Goal: Ask a question

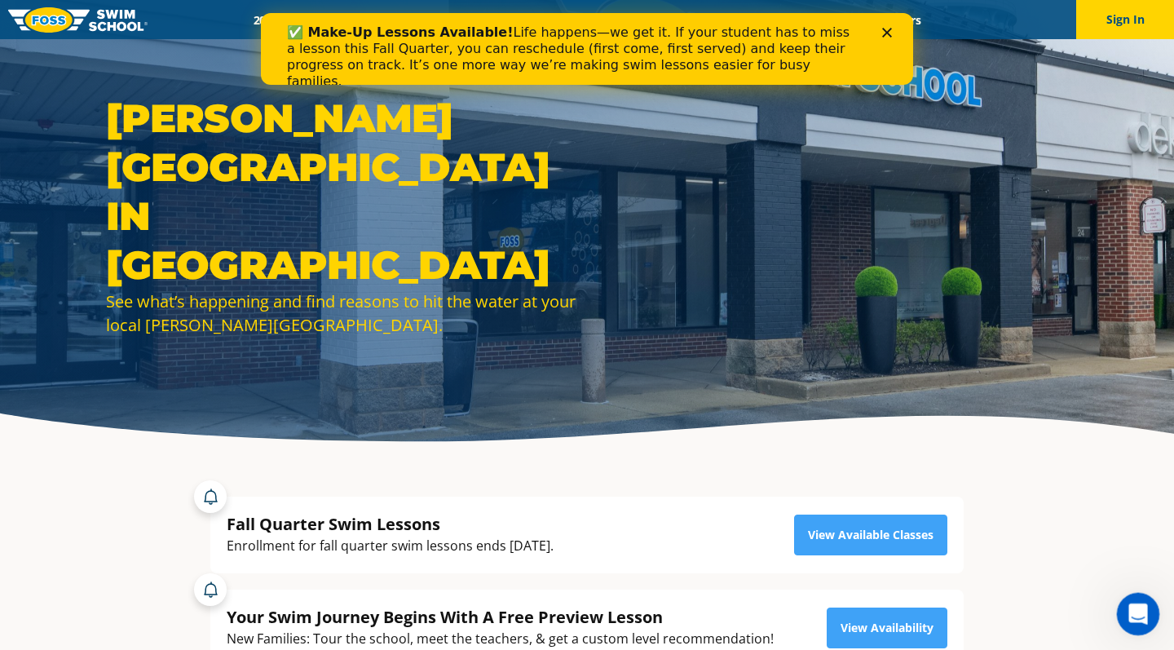
click at [1140, 600] on div "Open Intercom Messenger" at bounding box center [1136, 612] width 54 height 54
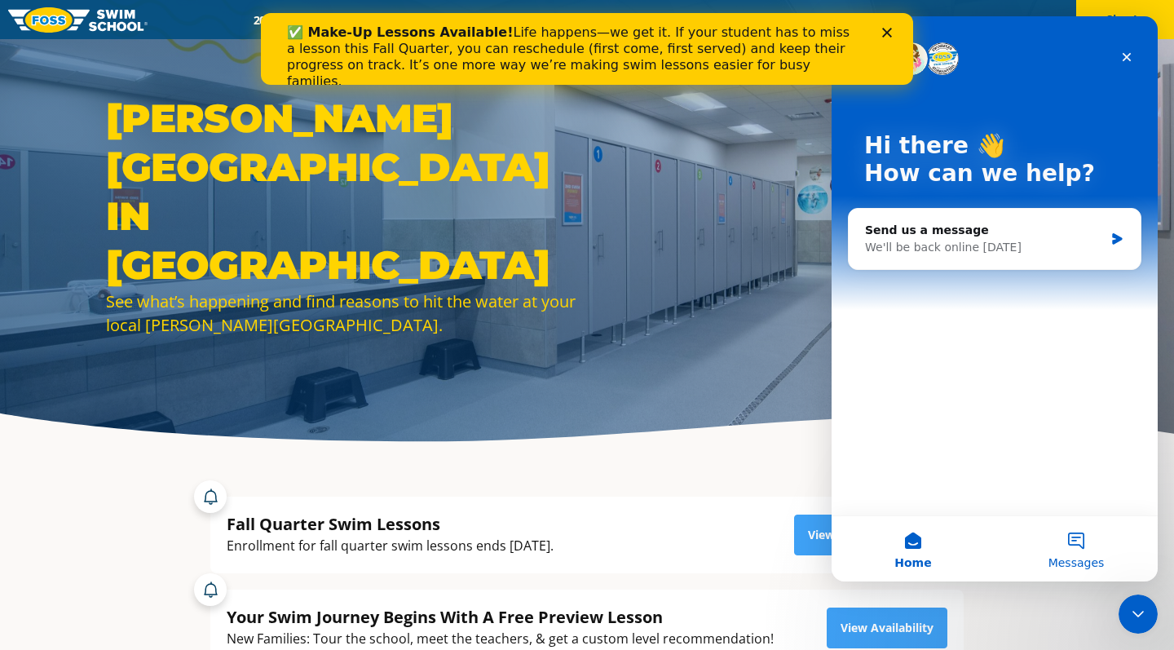
click at [1052, 542] on button "Messages" at bounding box center [1076, 548] width 163 height 65
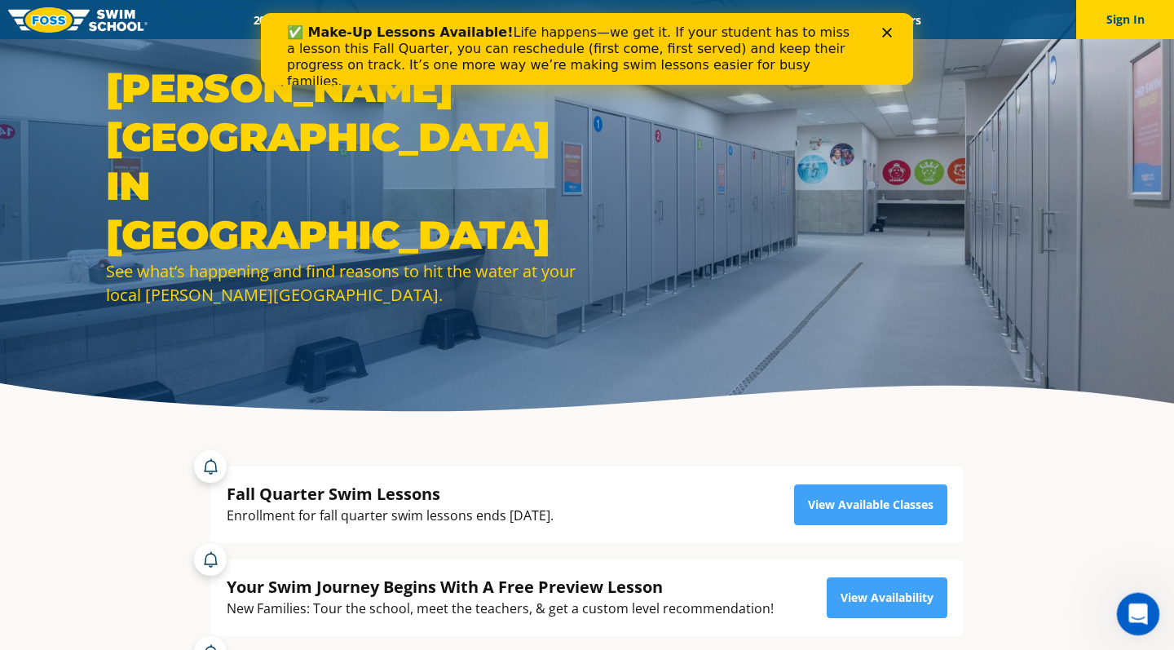
click at [1140, 607] on icon "Open Intercom Messenger" at bounding box center [1136, 611] width 27 height 27
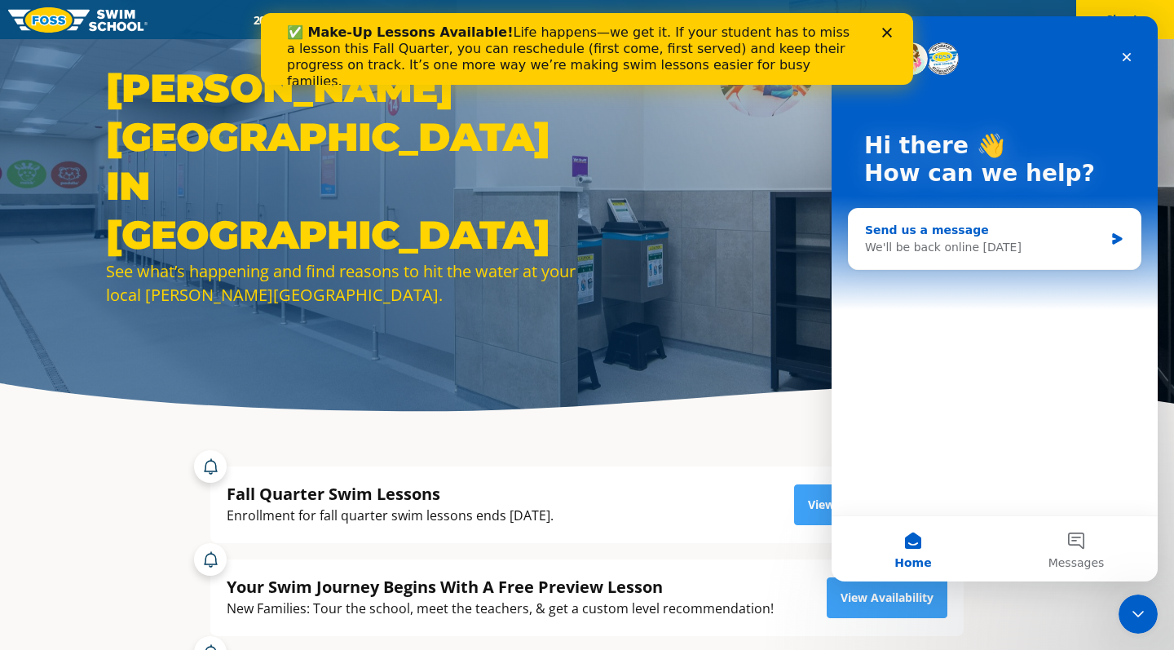
click at [1050, 260] on div "Send us a message We'll be back online tomorrow" at bounding box center [995, 239] width 292 height 60
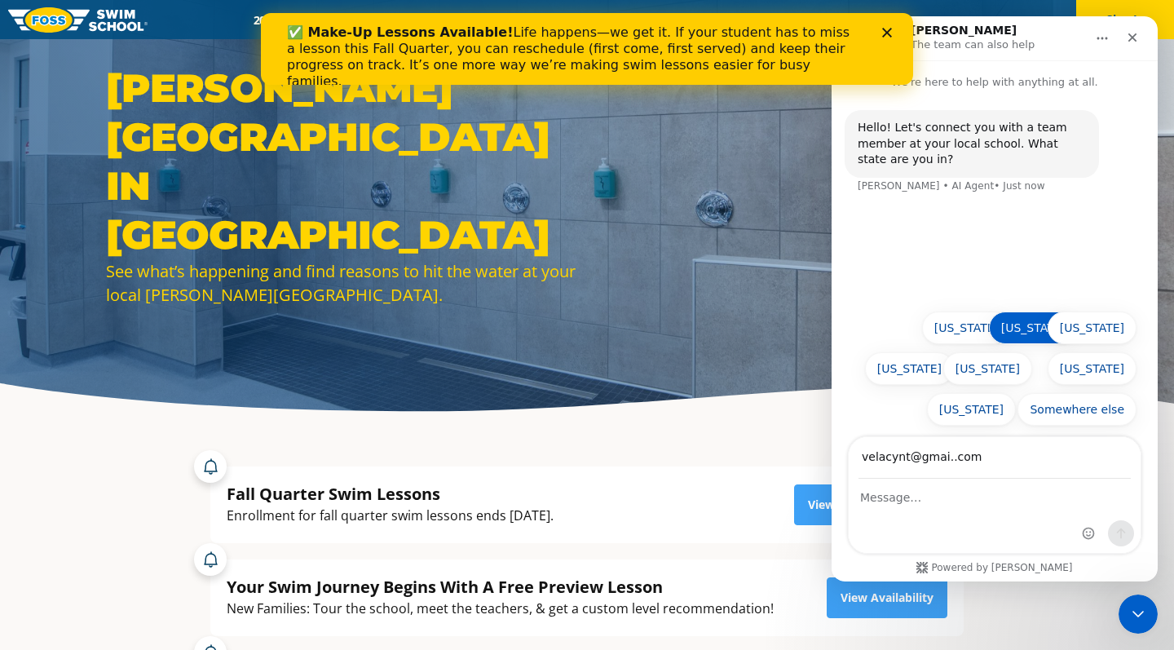
type input "velacynt@gmai..com"
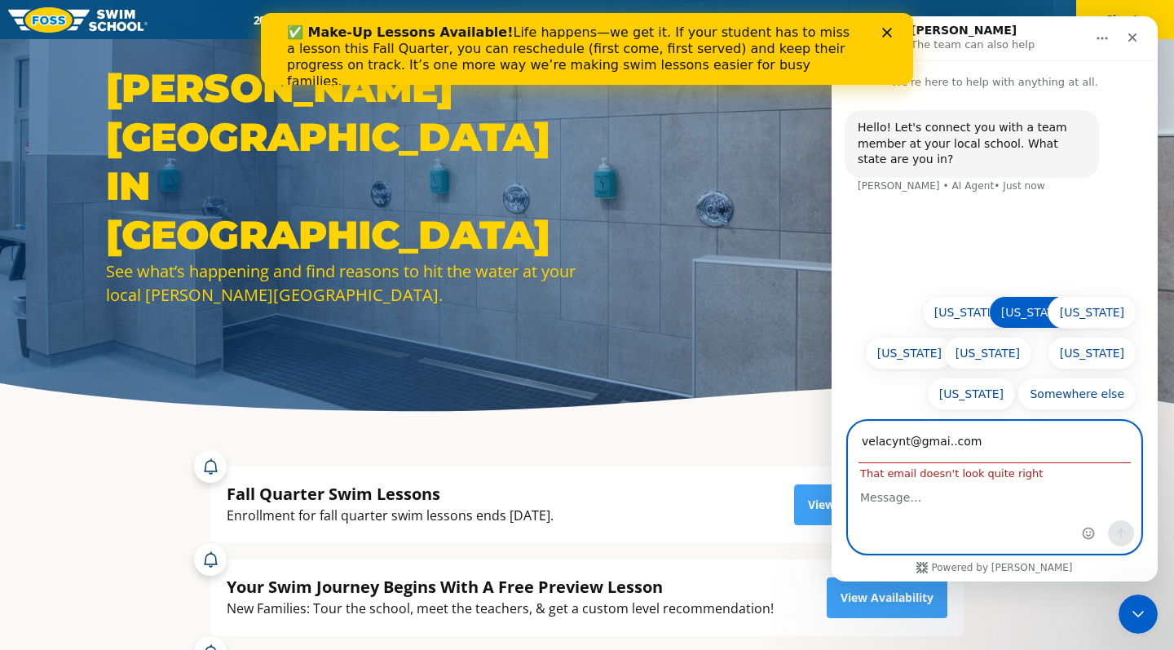
click at [1068, 319] on button "Illinois" at bounding box center [1033, 312] width 89 height 33
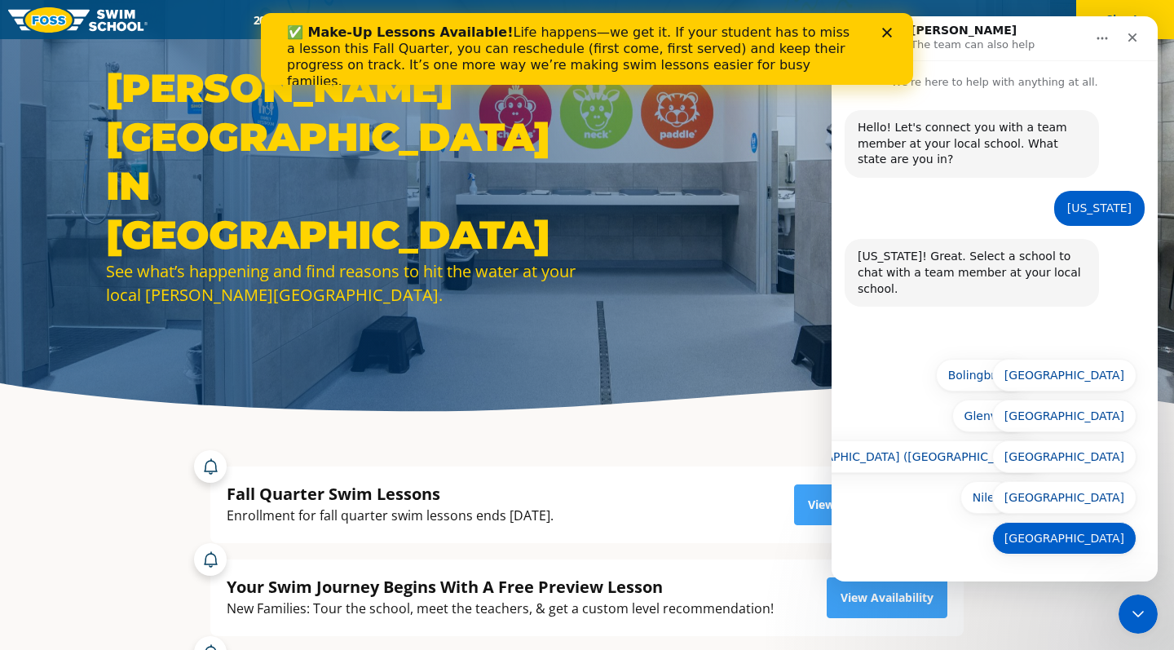
click at [1062, 545] on button "Western Springs" at bounding box center [1064, 538] width 144 height 33
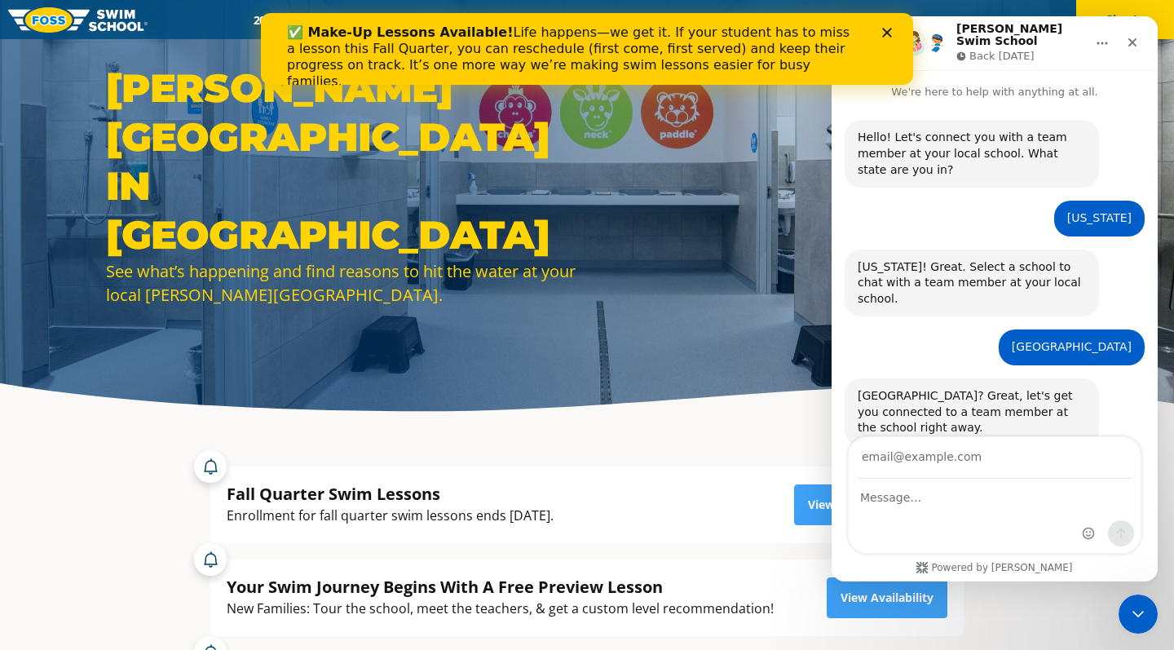
scroll to position [12, 0]
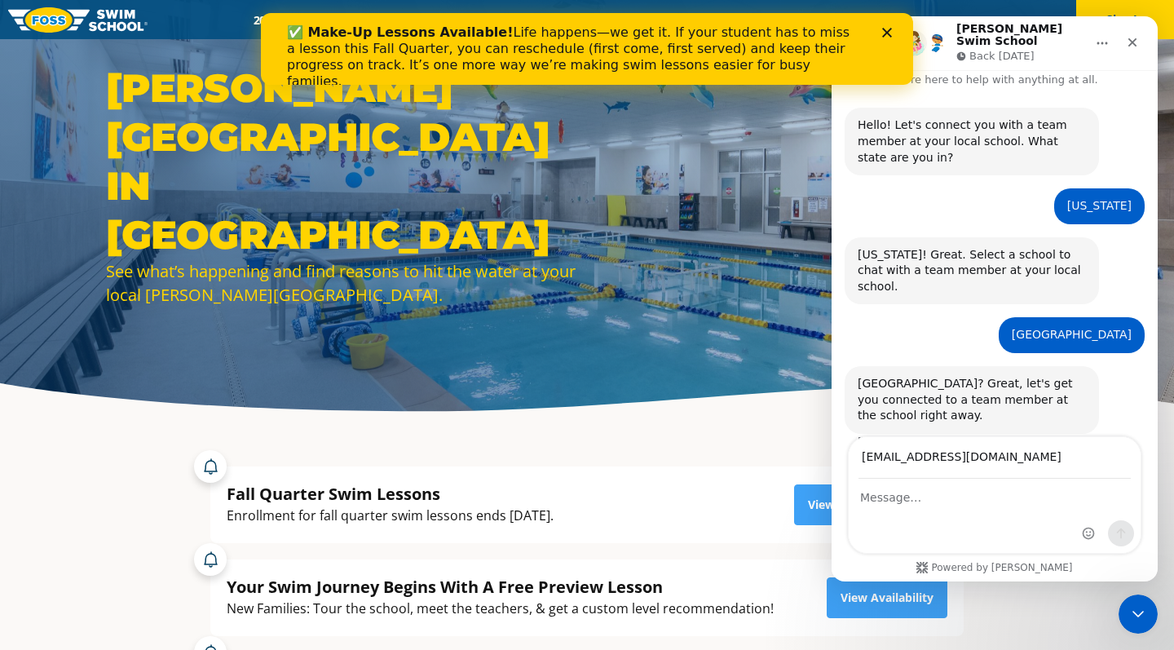
type input "velacynt@gmail.com"
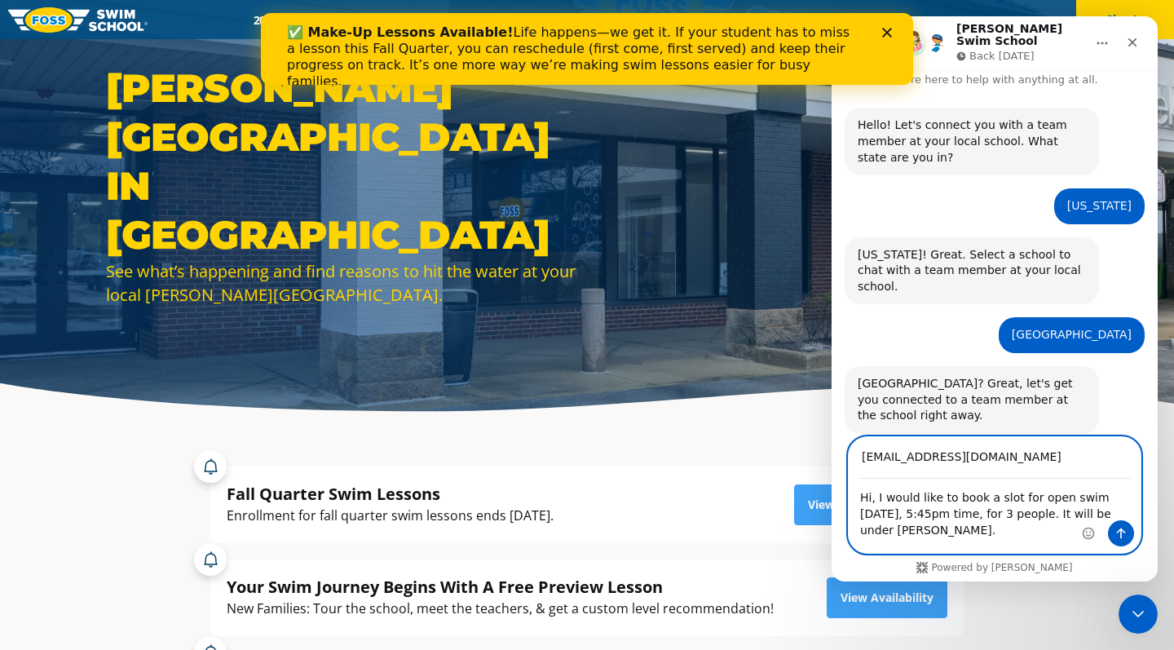
type textarea "Hi, I would like to book a slot for open swim this Friday, 5:45pm time, for 3 p…"
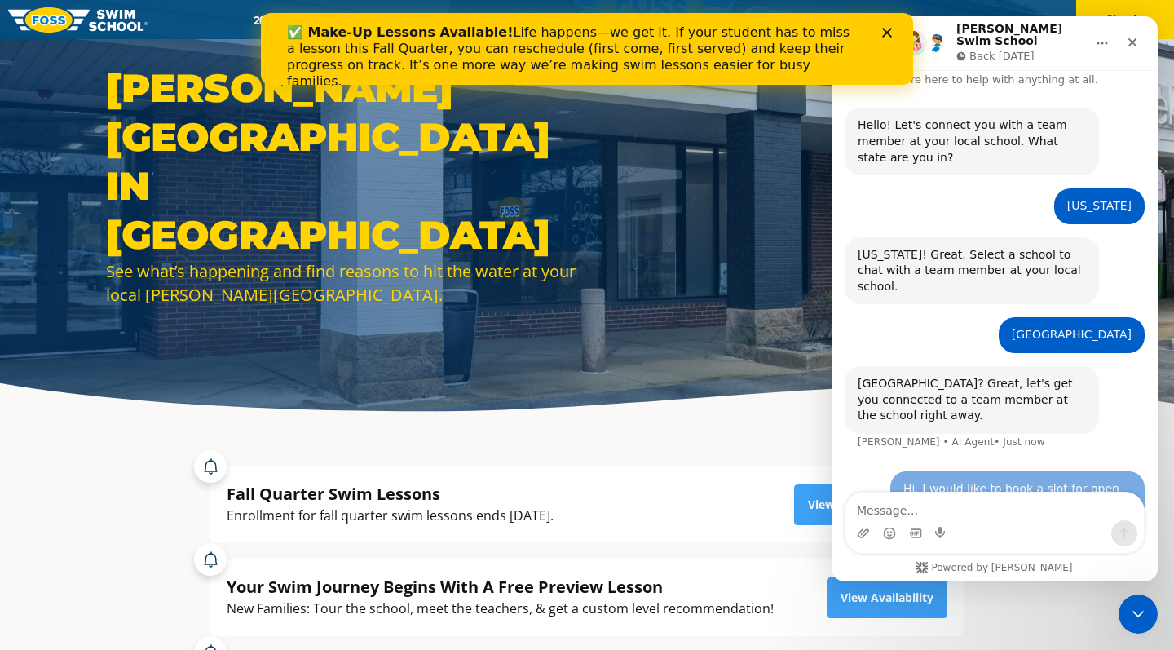
scroll to position [36, 0]
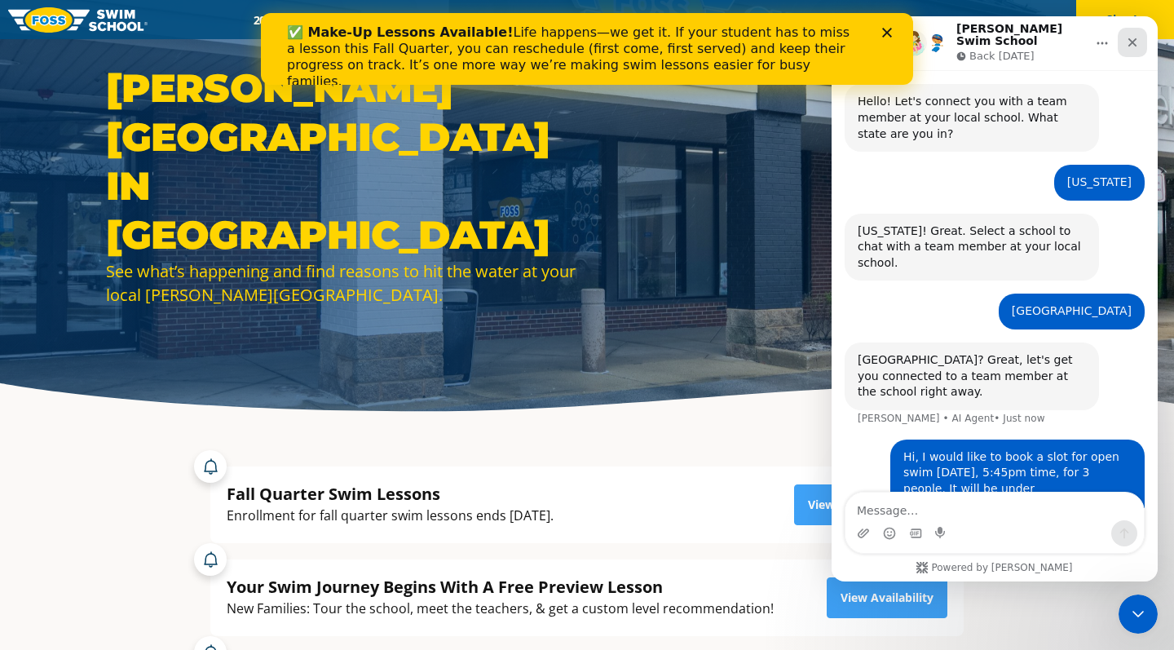
click at [1142, 42] on div "Close" at bounding box center [1132, 42] width 29 height 29
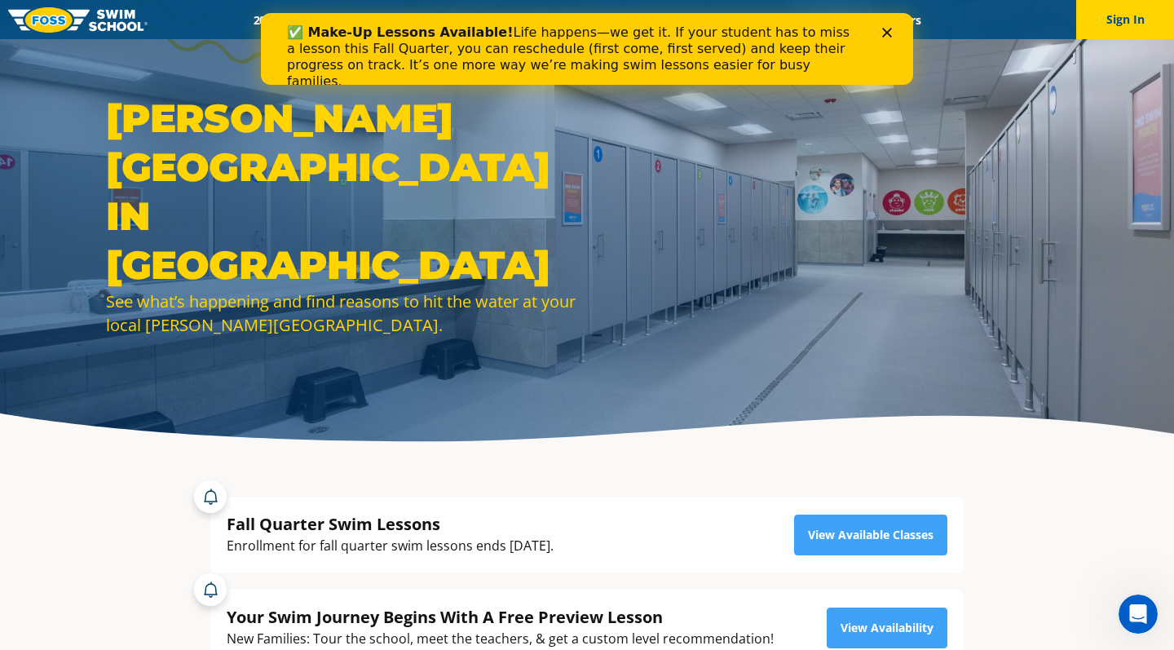
click at [891, 30] on icon "Close" at bounding box center [887, 33] width 10 height 10
